Goal: Task Accomplishment & Management: Use online tool/utility

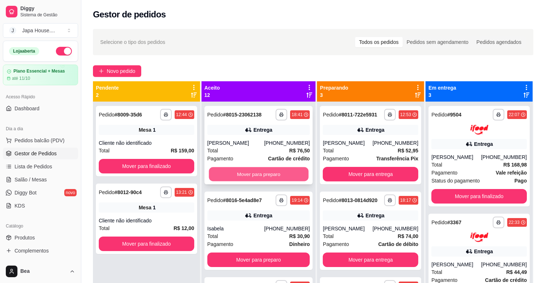
click at [285, 168] on button "Mover para preparo" at bounding box center [258, 174] width 99 height 14
click at [286, 173] on button "Mover para preparo" at bounding box center [258, 174] width 99 height 14
click at [286, 173] on button "Mover para preparo" at bounding box center [258, 174] width 103 height 15
click at [286, 173] on button "Mover para preparo" at bounding box center [258, 174] width 99 height 14
click at [286, 173] on button "Mover para preparo" at bounding box center [258, 174] width 103 height 15
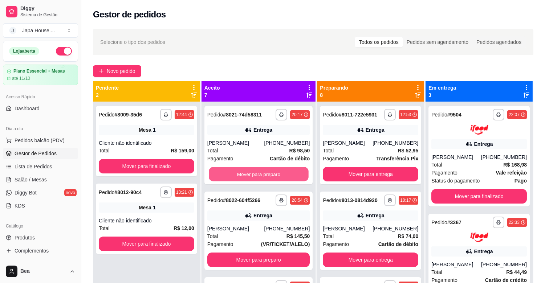
click at [286, 173] on button "Mover para preparo" at bounding box center [258, 174] width 99 height 14
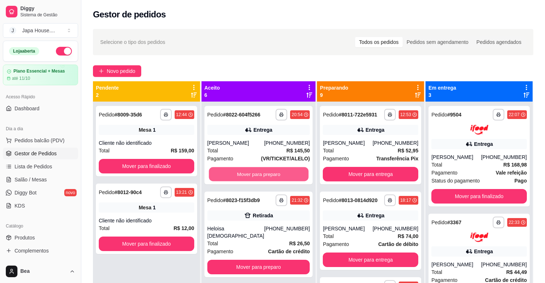
click at [286, 173] on button "Mover para preparo" at bounding box center [258, 174] width 99 height 14
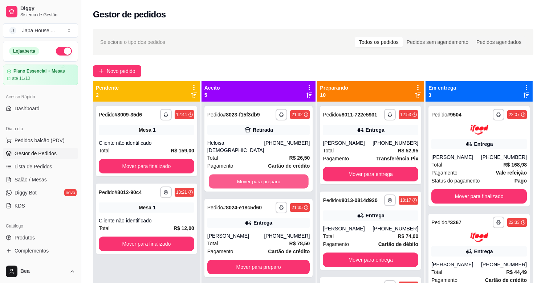
click at [286, 175] on button "Mover para preparo" at bounding box center [258, 182] width 99 height 14
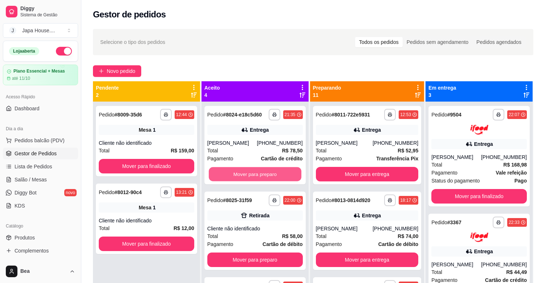
click at [286, 173] on button "Mover para preparo" at bounding box center [255, 174] width 93 height 14
click at [286, 173] on button "Mover para preparo" at bounding box center [254, 174] width 95 height 15
click at [286, 173] on button "Mover para preparo" at bounding box center [255, 174] width 93 height 14
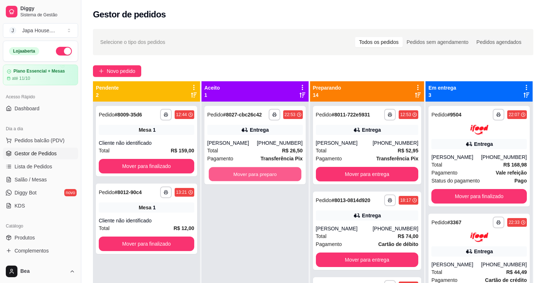
click at [286, 173] on button "Mover para preparo" at bounding box center [255, 174] width 93 height 14
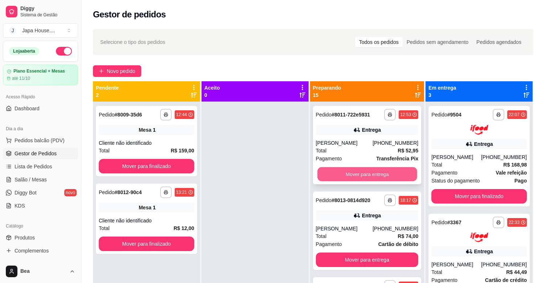
click at [350, 171] on button "Mover para entrega" at bounding box center [366, 174] width 99 height 14
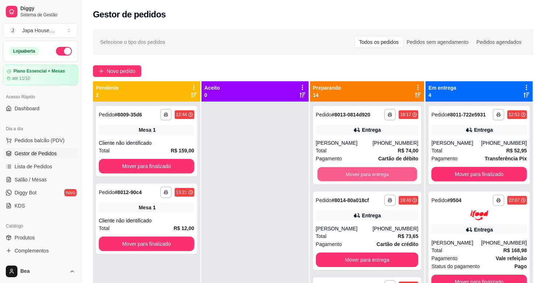
click at [350, 171] on button "Mover para entrega" at bounding box center [366, 174] width 99 height 14
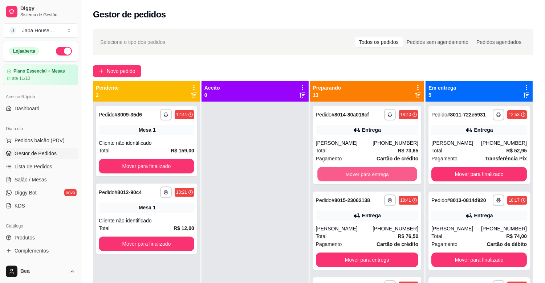
click at [350, 171] on button "Mover para entrega" at bounding box center [366, 174] width 99 height 14
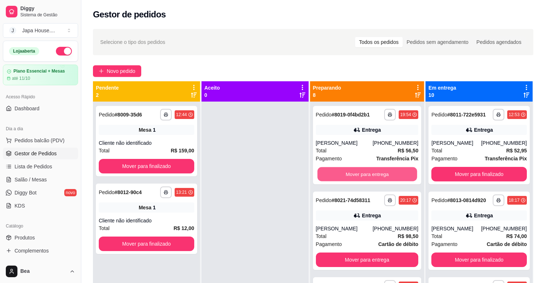
click at [350, 171] on button "Mover para entrega" at bounding box center [366, 174] width 99 height 14
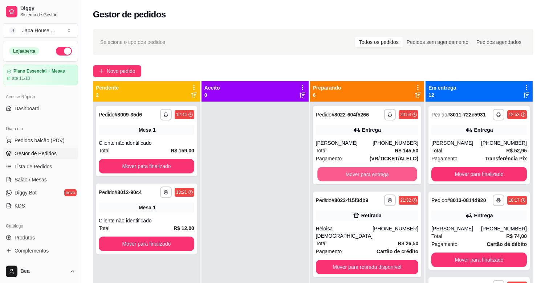
click at [350, 171] on button "Mover para entrega" at bounding box center [366, 174] width 99 height 14
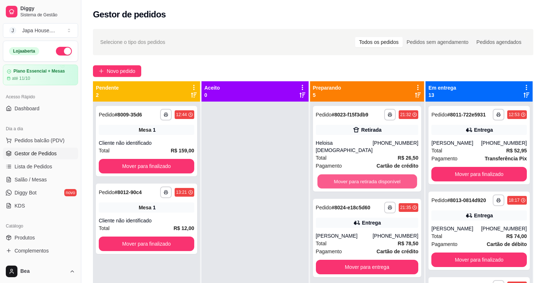
click at [350, 175] on button "Mover para retirada disponível" at bounding box center [366, 182] width 99 height 14
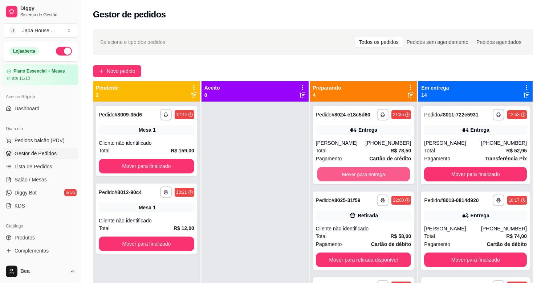
click at [350, 171] on button "Mover para entrega" at bounding box center [363, 174] width 93 height 14
click at [350, 171] on button "Mover para retirada disponível" at bounding box center [363, 174] width 93 height 14
click at [350, 171] on button "Mover para entrega" at bounding box center [363, 174] width 93 height 14
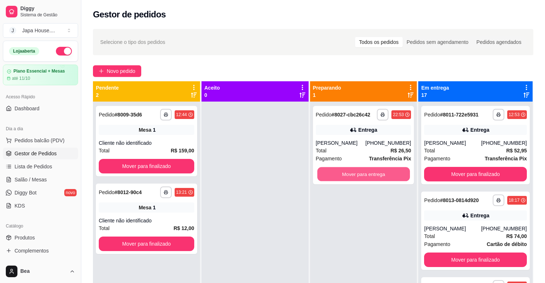
click at [350, 171] on button "Mover para entrega" at bounding box center [363, 174] width 93 height 14
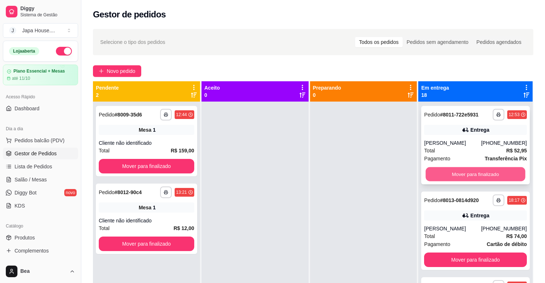
click at [440, 169] on button "Mover para finalizado" at bounding box center [475, 174] width 99 height 14
click at [440, 169] on button "Mover para finalizado" at bounding box center [475, 174] width 103 height 15
click at [442, 172] on button "Mover para finalizado" at bounding box center [475, 174] width 99 height 14
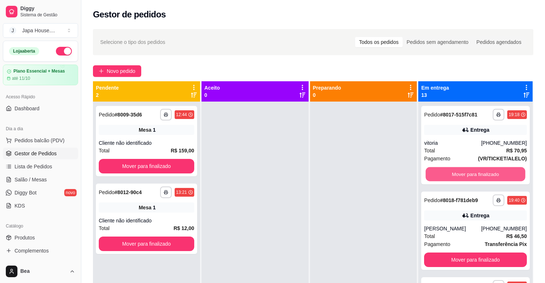
click at [442, 172] on button "Mover para finalizado" at bounding box center [475, 174] width 99 height 14
click at [442, 172] on button "Mover para finalizado" at bounding box center [475, 174] width 103 height 15
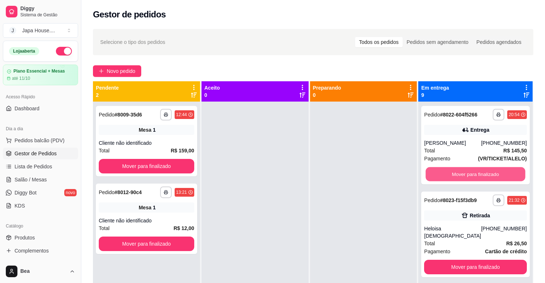
click at [442, 172] on button "Mover para finalizado" at bounding box center [475, 174] width 99 height 14
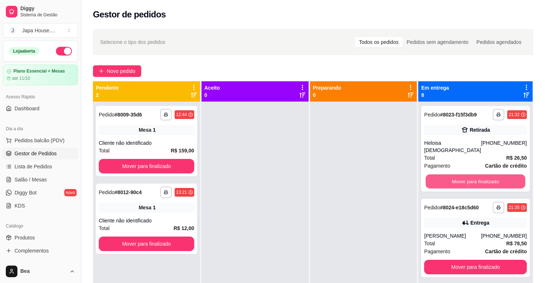
click at [442, 175] on button "Mover para finalizado" at bounding box center [475, 182] width 99 height 14
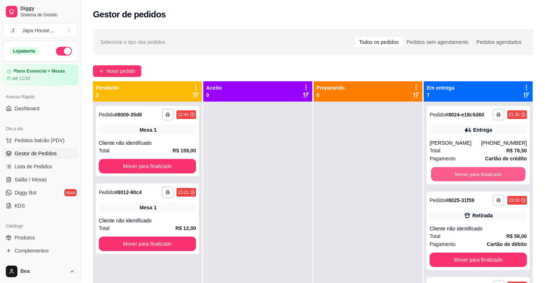
click at [442, 172] on button "Mover para finalizado" at bounding box center [478, 174] width 94 height 14
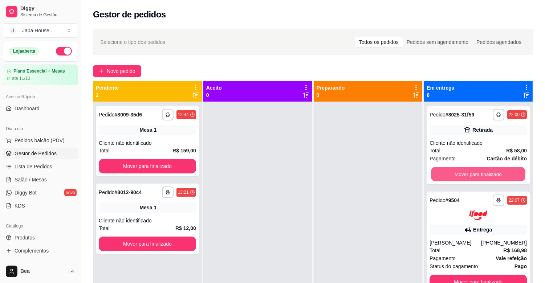
click at [442, 172] on button "Mover para finalizado" at bounding box center [478, 174] width 94 height 14
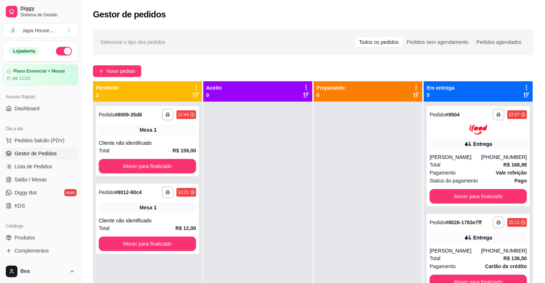
click at [442, 172] on span "Pagamento" at bounding box center [443, 173] width 26 height 8
click at [452, 196] on button "Mover para finalizado" at bounding box center [478, 196] width 94 height 14
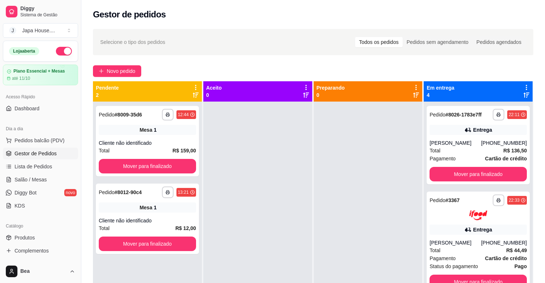
click at [452, 196] on div "Pedido # 3367" at bounding box center [445, 200] width 30 height 9
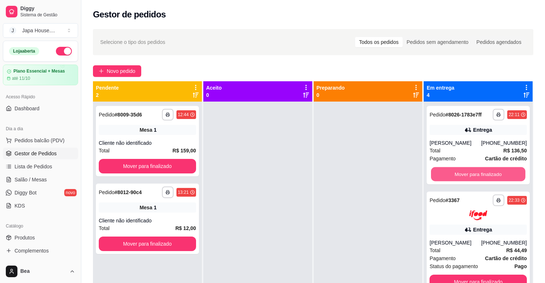
click at [455, 174] on button "Mover para finalizado" at bounding box center [478, 174] width 94 height 14
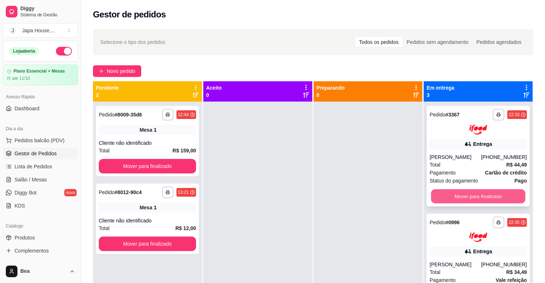
click at [463, 192] on button "Mover para finalizado" at bounding box center [478, 196] width 94 height 14
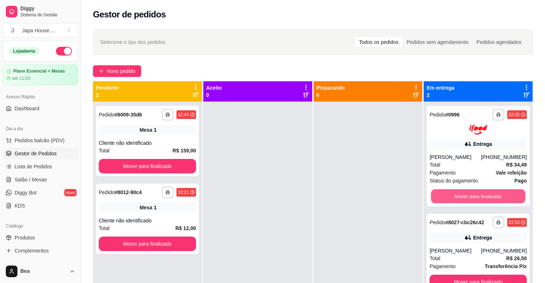
click at [463, 192] on button "Mover para finalizado" at bounding box center [478, 196] width 94 height 14
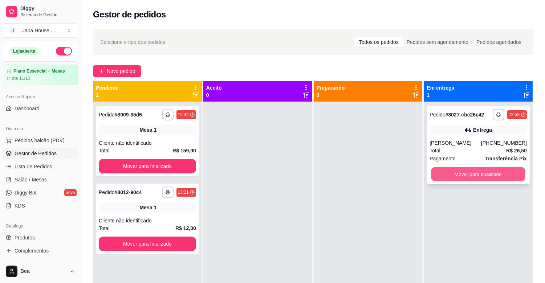
click at [469, 173] on button "Mover para finalizado" at bounding box center [478, 174] width 94 height 14
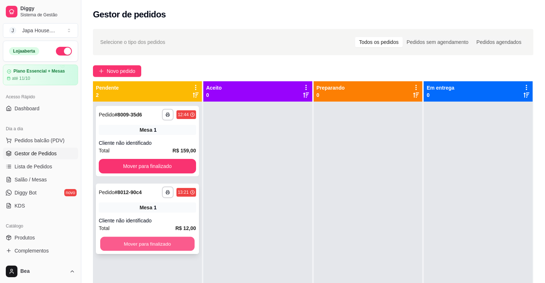
click at [171, 245] on button "Mover para finalizado" at bounding box center [147, 244] width 94 height 14
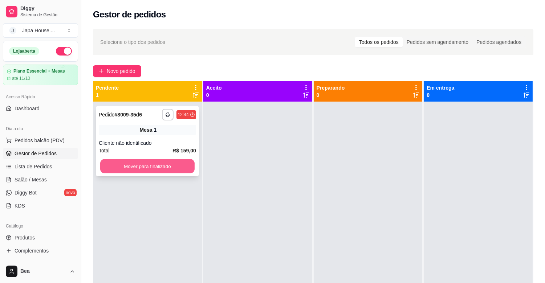
click at [162, 164] on button "Mover para finalizado" at bounding box center [147, 166] width 94 height 14
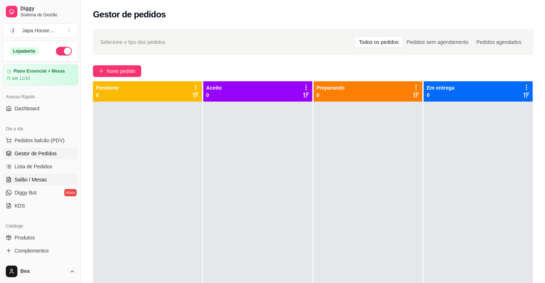
click at [45, 179] on link "Salão / Mesas" at bounding box center [40, 180] width 75 height 12
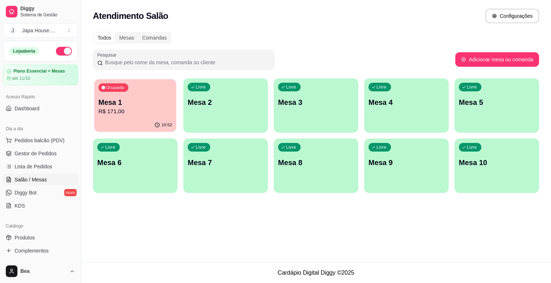
click at [109, 103] on p "Mesa 1" at bounding box center [135, 103] width 74 height 10
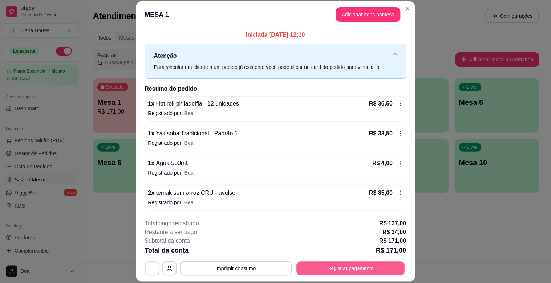
click at [328, 273] on button "Registrar pagamento" at bounding box center [350, 269] width 108 height 14
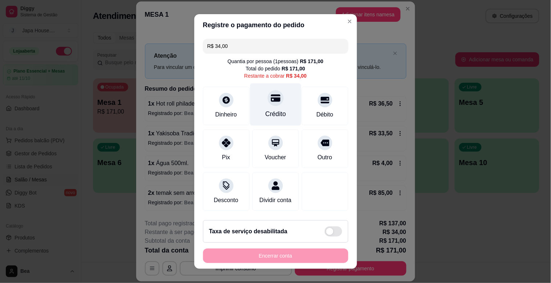
click at [268, 113] on div "Crédito" at bounding box center [275, 113] width 21 height 9
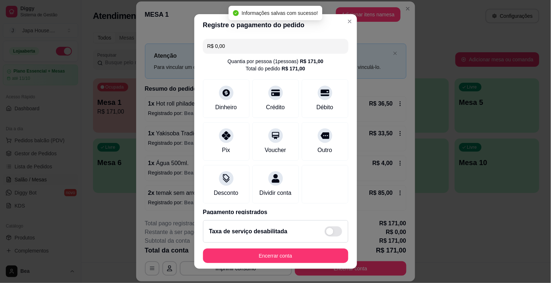
type input "R$ 0,00"
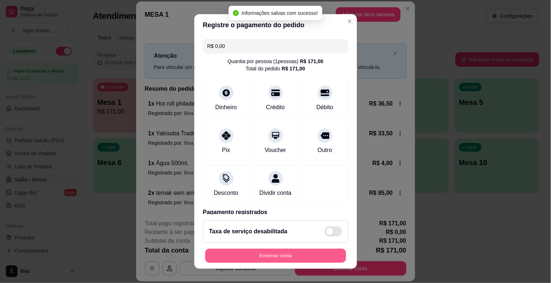
click at [294, 257] on button "Encerrar conta" at bounding box center [275, 256] width 141 height 14
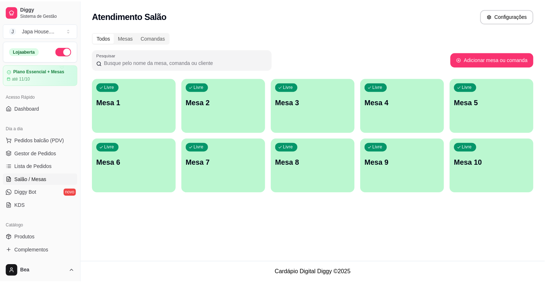
scroll to position [191, 0]
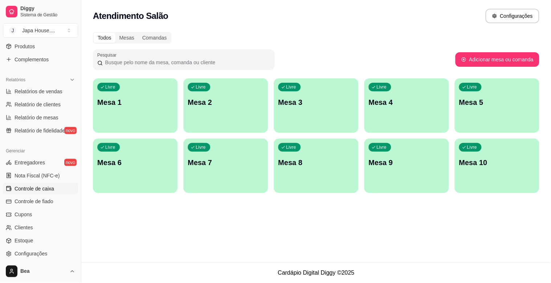
click at [41, 189] on span "Controle de caixa" at bounding box center [35, 188] width 40 height 7
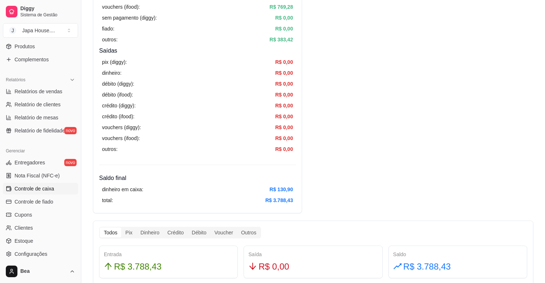
scroll to position [457, 0]
